Goal: Task Accomplishment & Management: Manage account settings

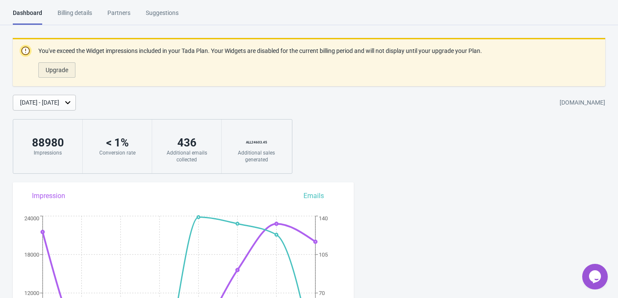
click at [61, 69] on span "Upgrade" at bounding box center [57, 70] width 23 height 7
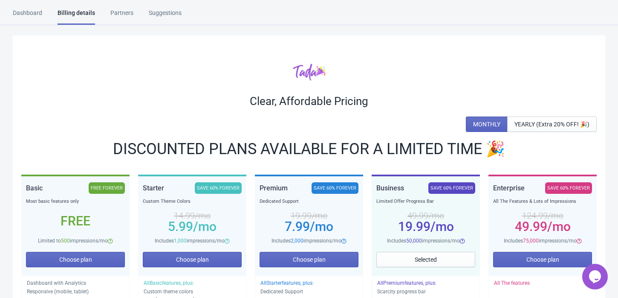
click at [27, 12] on div "Dashboard" at bounding box center [27, 16] width 29 height 15
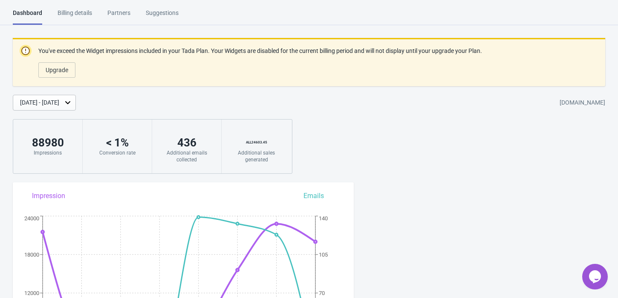
click at [53, 104] on div "[DATE] - [DATE]" at bounding box center [39, 102] width 39 height 9
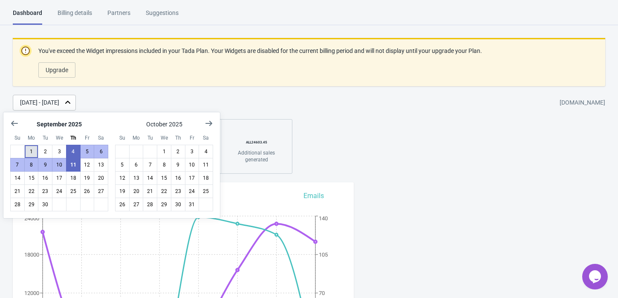
click at [30, 153] on button "1" at bounding box center [31, 152] width 14 height 14
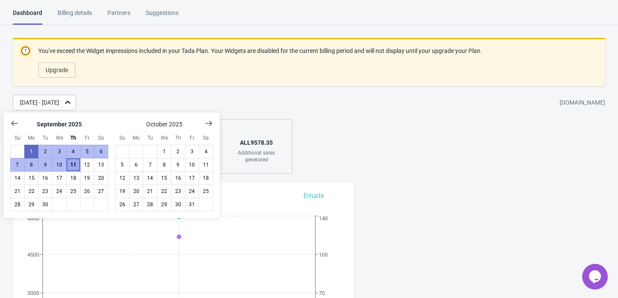
click at [72, 164] on button "11" at bounding box center [73, 165] width 14 height 14
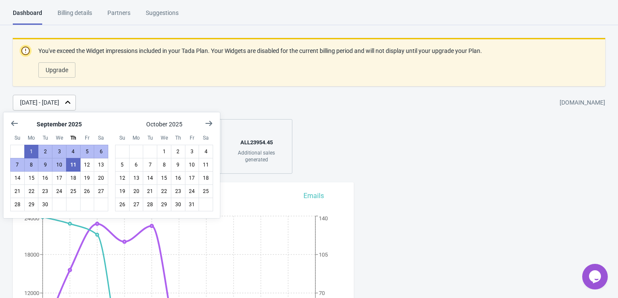
click at [334, 151] on div "You've exceed the Widget impressions included in your Tada Plan. Your Widgets a…" at bounding box center [309, 106] width 618 height 136
